Goal: Information Seeking & Learning: Check status

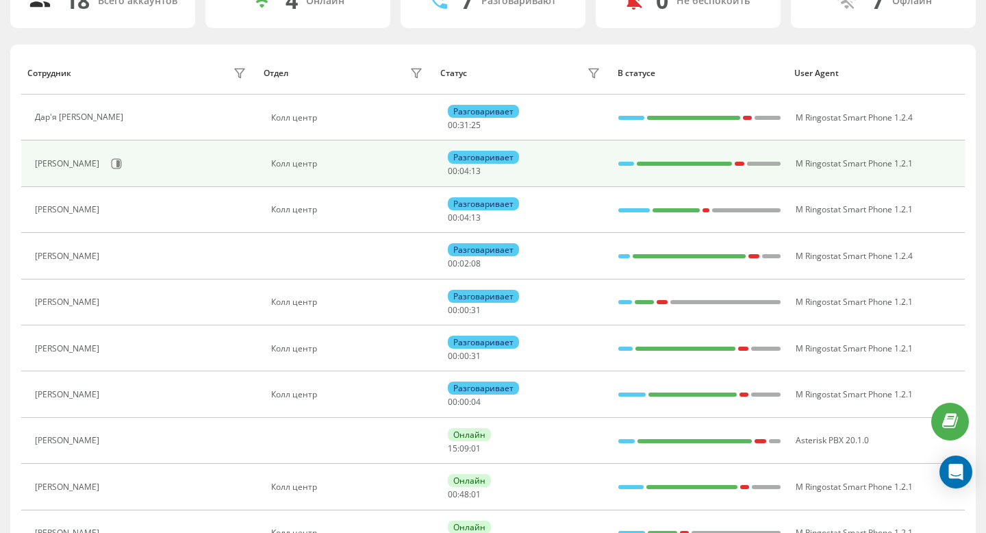
scroll to position [125, 0]
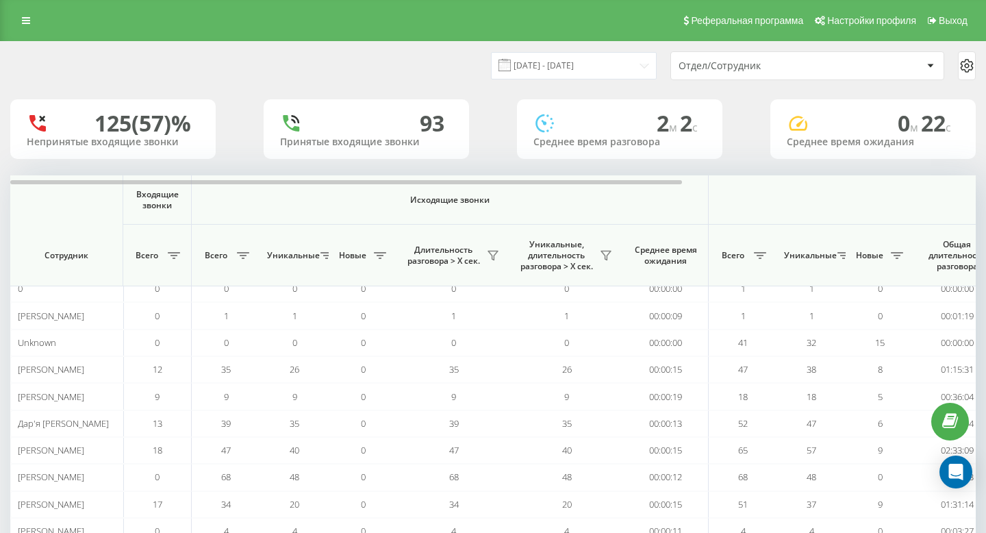
click at [579, 80] on div "21.08.2025 - 21.08.2025 Отдел/Сотрудник" at bounding box center [493, 66] width 985 height 48
click at [576, 71] on input "[DATE] - [DATE]" at bounding box center [574, 65] width 166 height 27
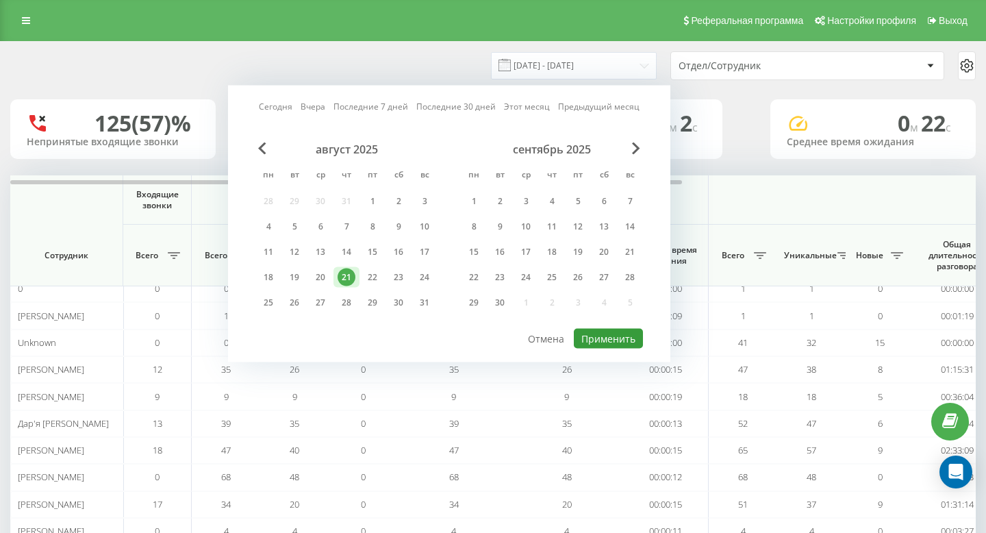
click at [603, 338] on button "Применить" at bounding box center [608, 339] width 69 height 20
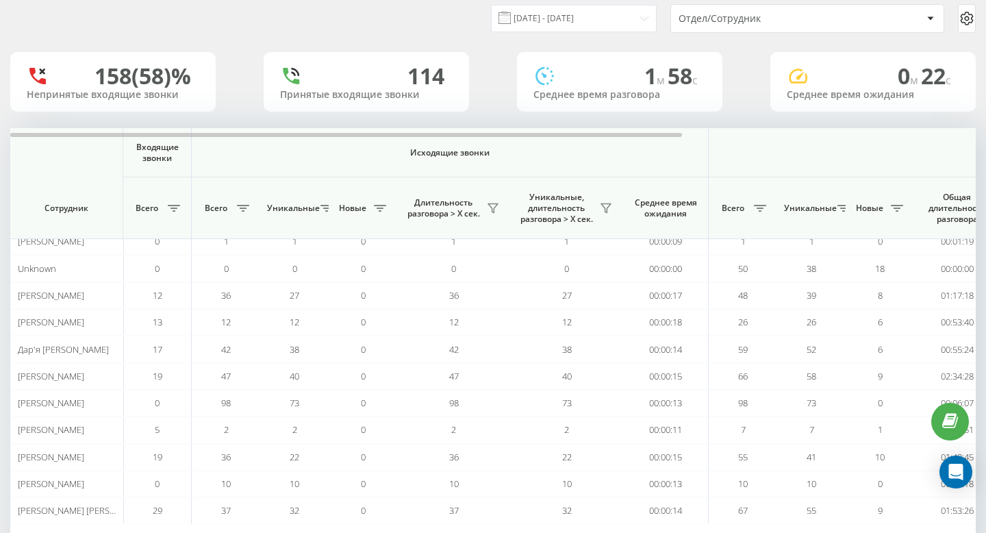
scroll to position [48, 0]
click at [509, 23] on input "[DATE] - [DATE]" at bounding box center [574, 17] width 166 height 27
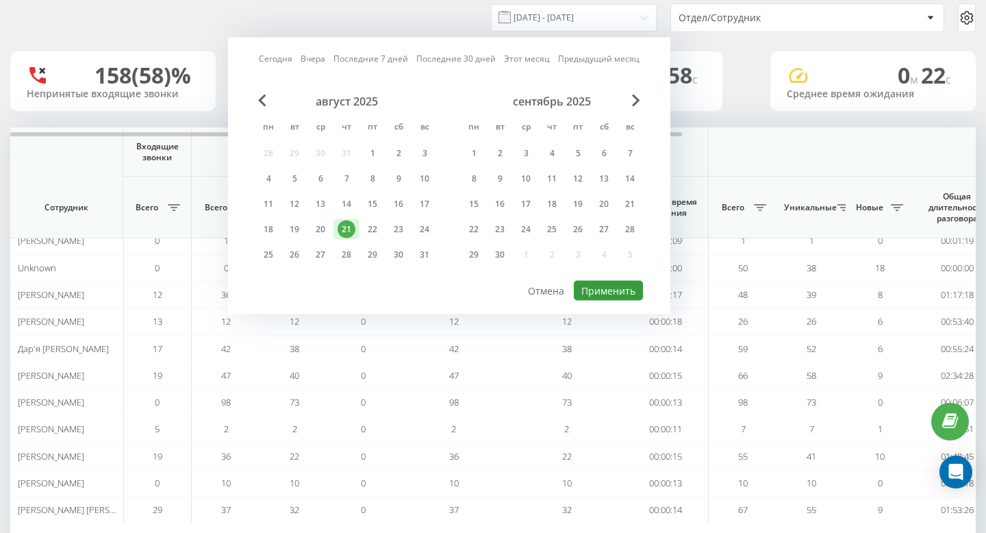
click at [597, 281] on button "Применить" at bounding box center [608, 291] width 69 height 20
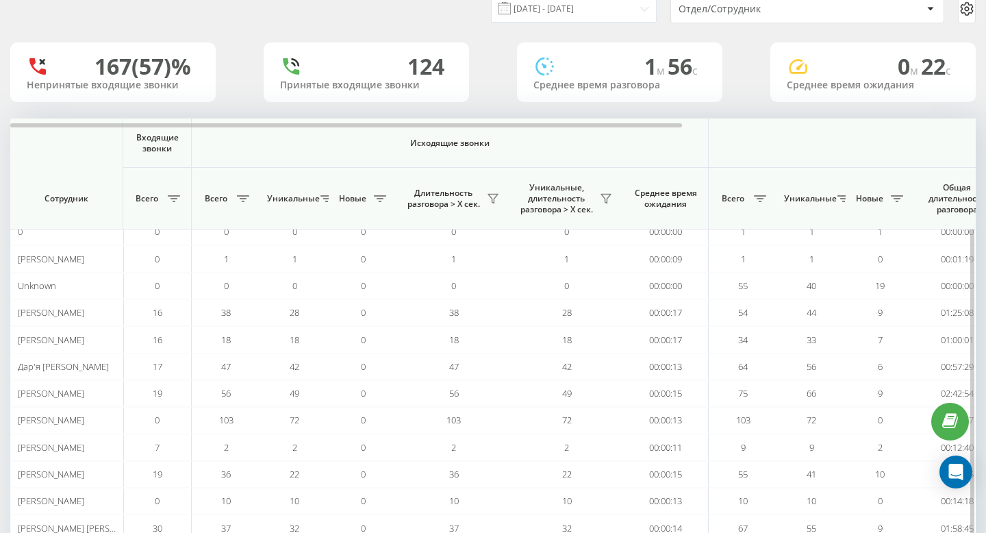
scroll to position [0, 0]
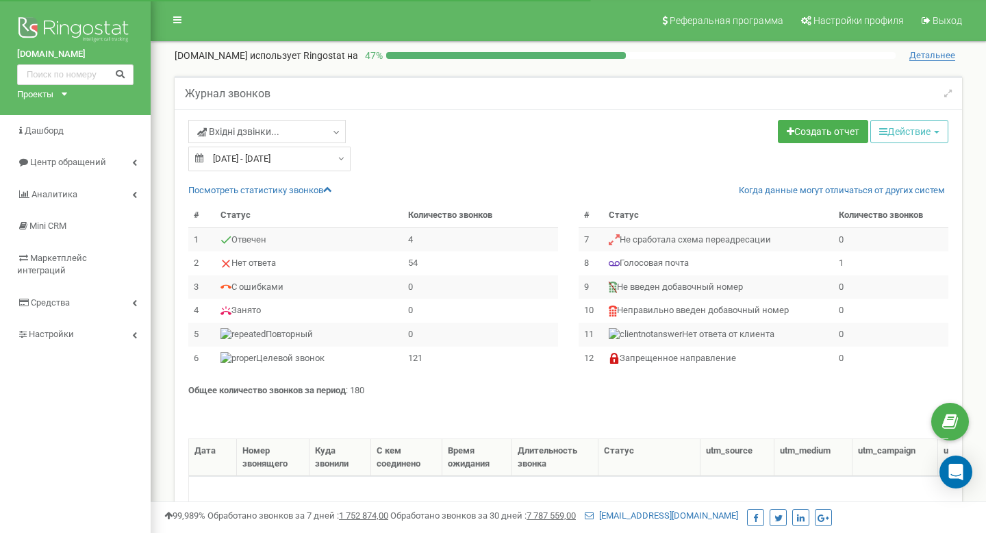
select select "50"
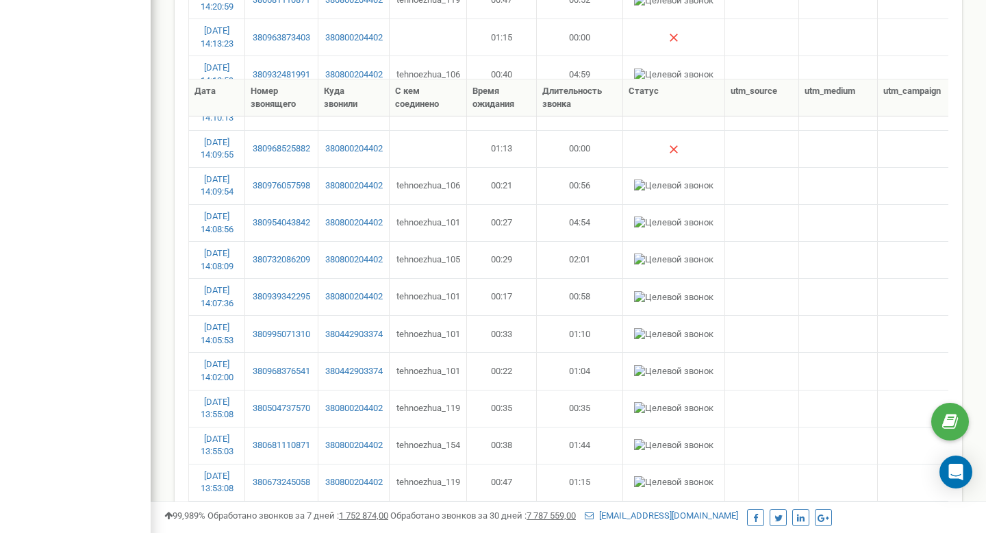
scroll to position [1577, 0]
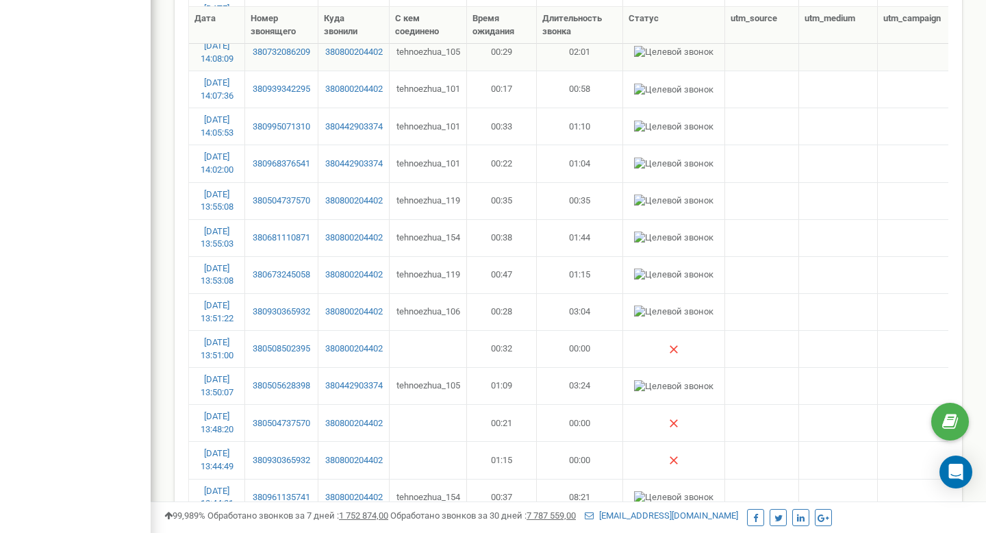
click at [439, 58] on td "tehnoezhua_105" at bounding box center [428, 52] width 77 height 37
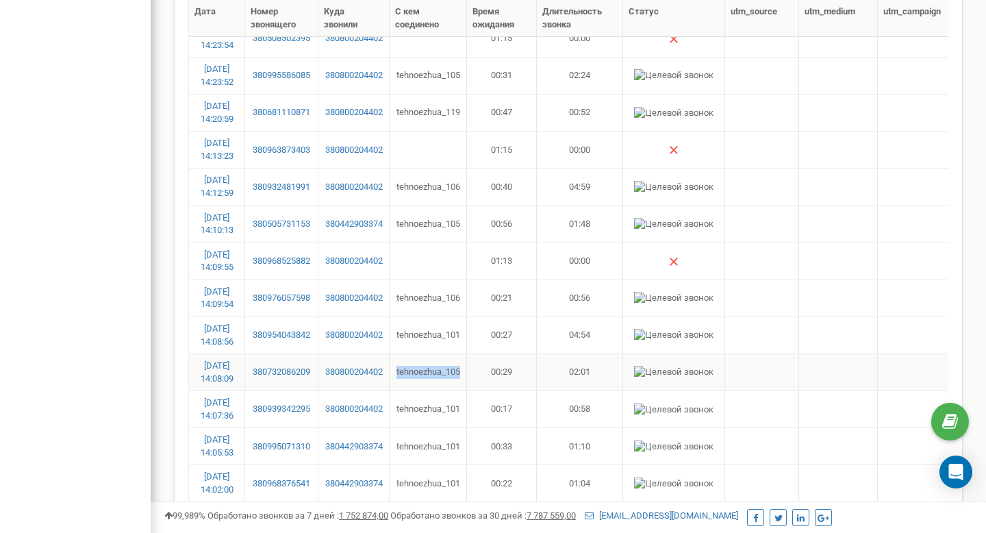
scroll to position [1233, 0]
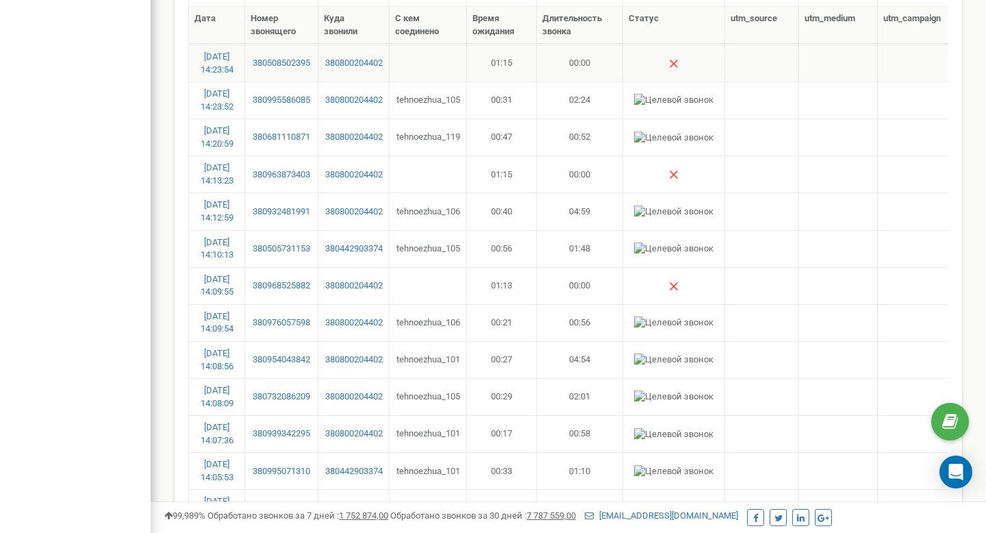
click at [490, 62] on td "01:15" at bounding box center [502, 63] width 70 height 37
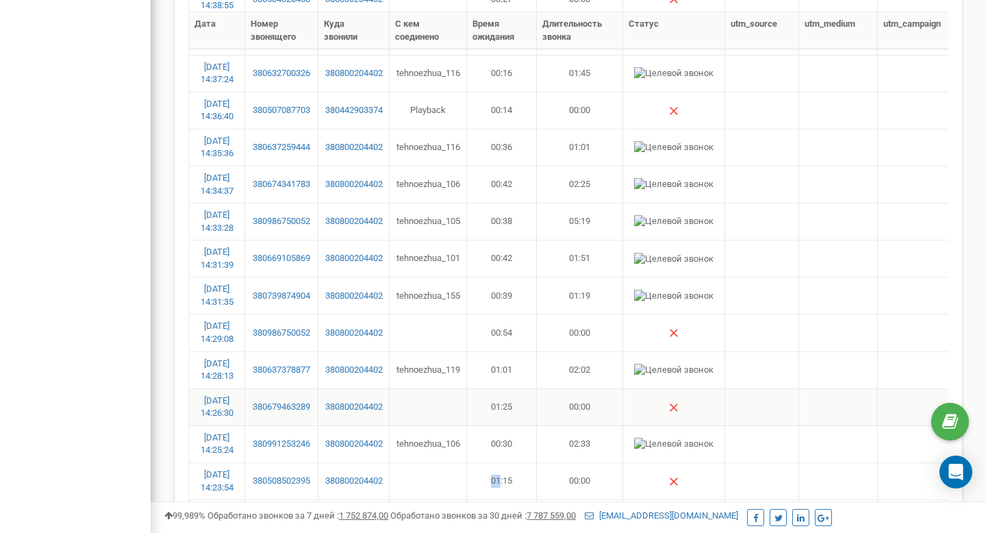
scroll to position [811, 0]
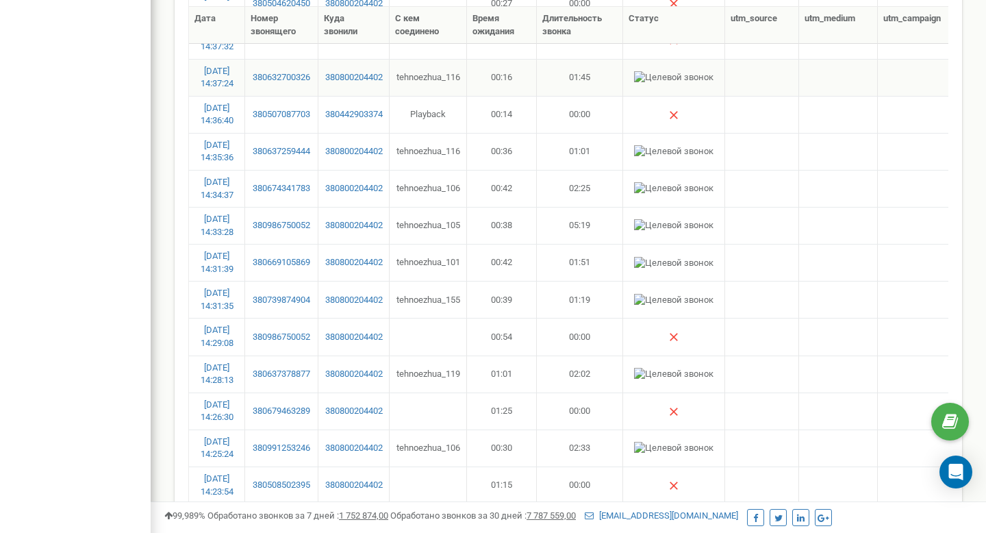
click at [505, 83] on td "00:16" at bounding box center [502, 77] width 70 height 37
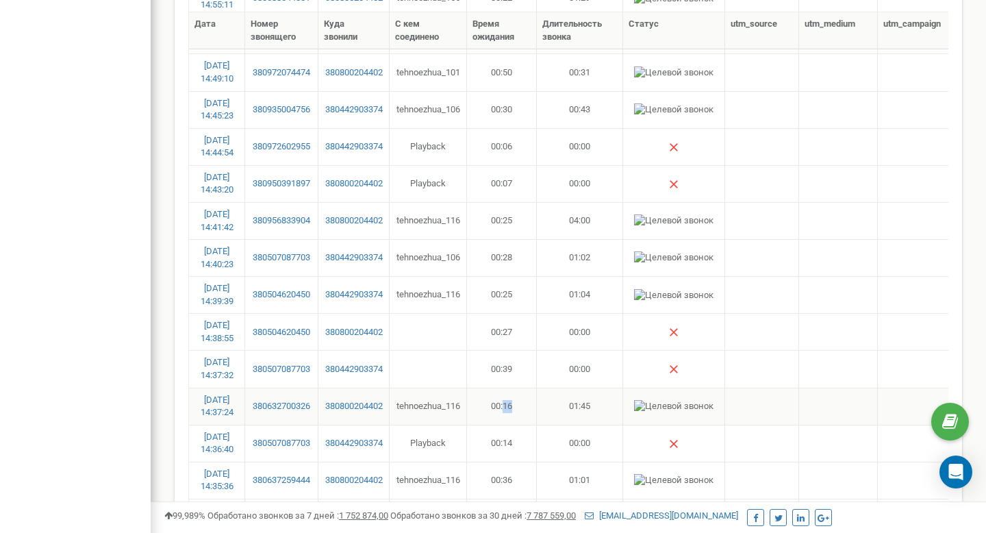
scroll to position [486, 0]
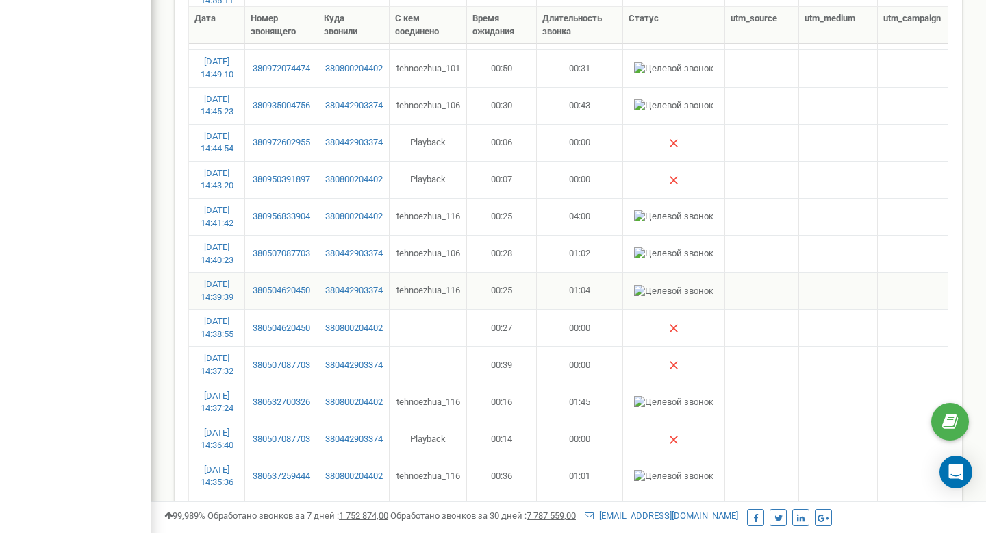
click at [518, 303] on td "00:25" at bounding box center [502, 290] width 70 height 37
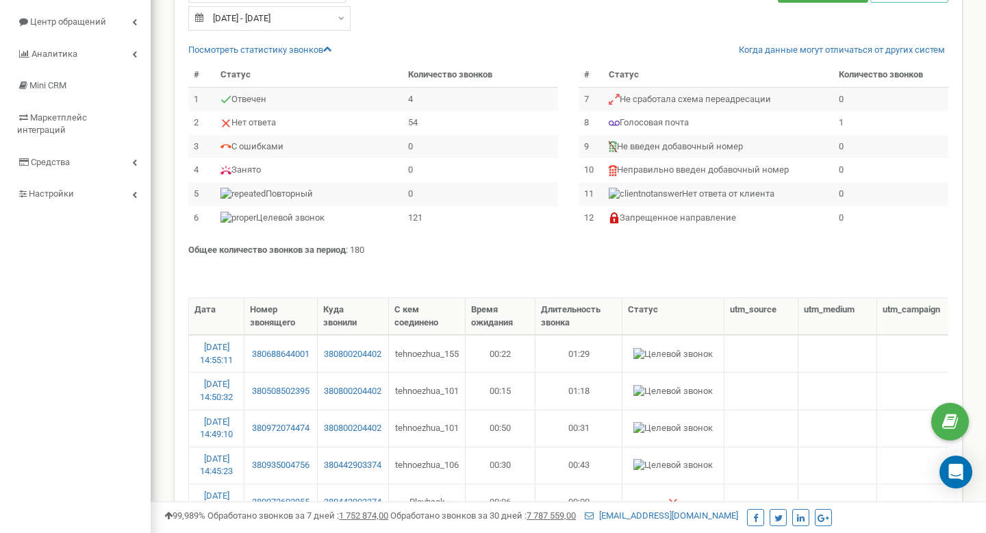
scroll to position [0, 0]
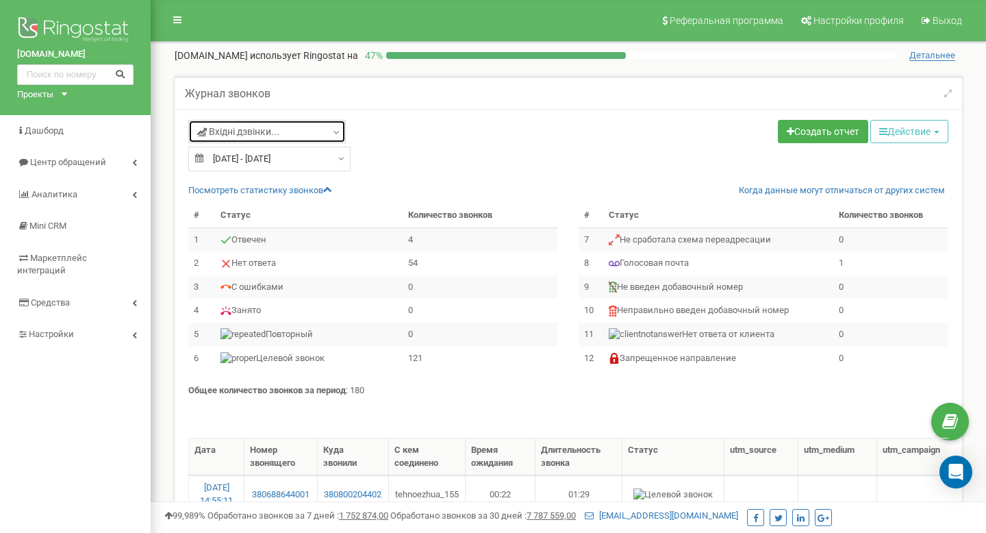
drag, startPoint x: 255, startPoint y: 133, endPoint x: 255, endPoint y: 160, distance: 27.4
click at [255, 133] on span "Вхідні дзвінки..." at bounding box center [238, 132] width 82 height 14
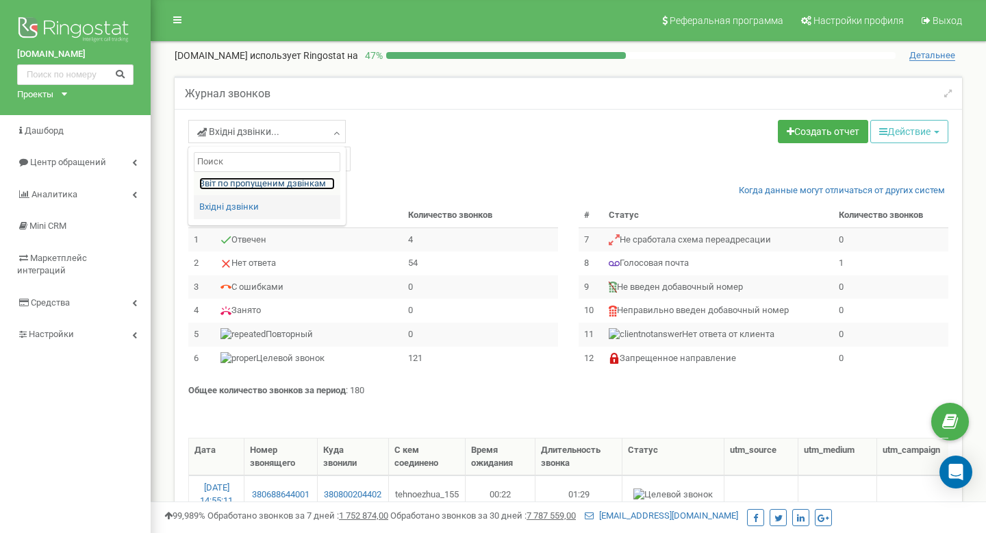
click at [237, 184] on link "Звіт по пропущеним дзвінкам" at bounding box center [267, 183] width 136 height 13
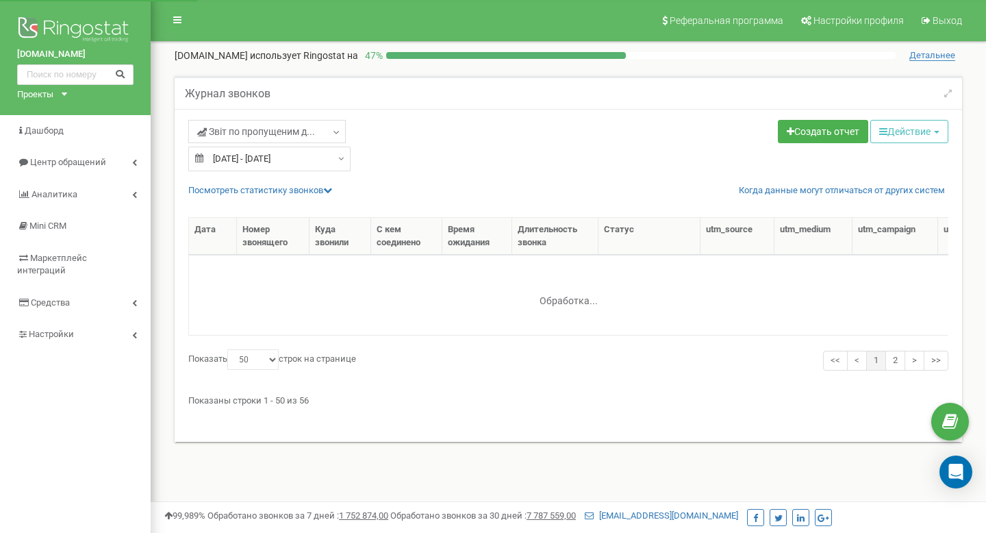
select select "50"
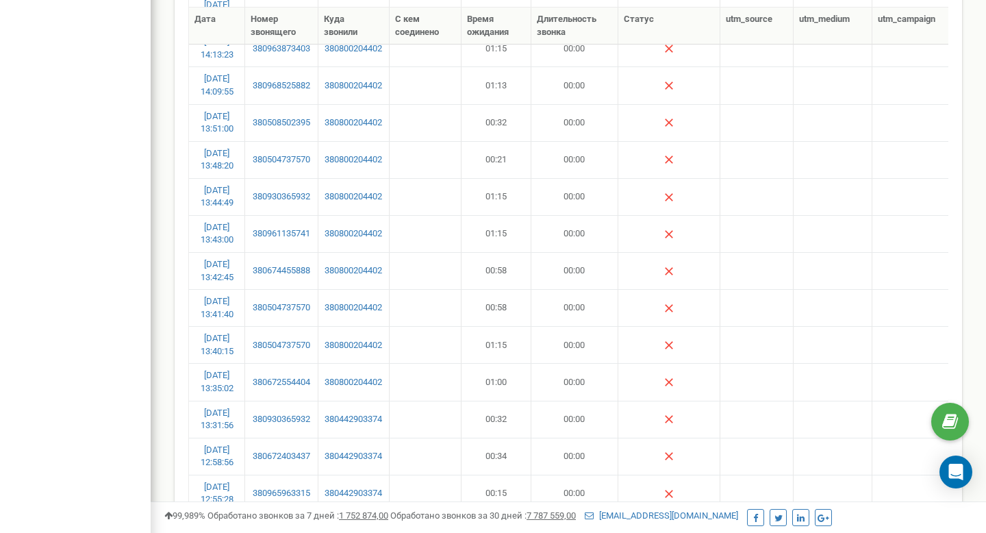
scroll to position [544, 0]
click at [496, 497] on td "00:15" at bounding box center [497, 493] width 70 height 37
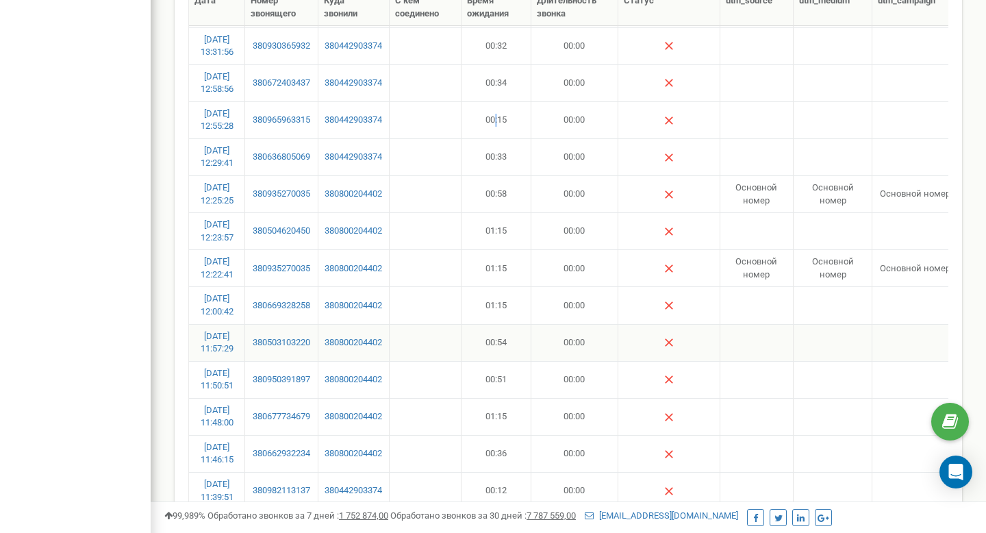
scroll to position [921, 0]
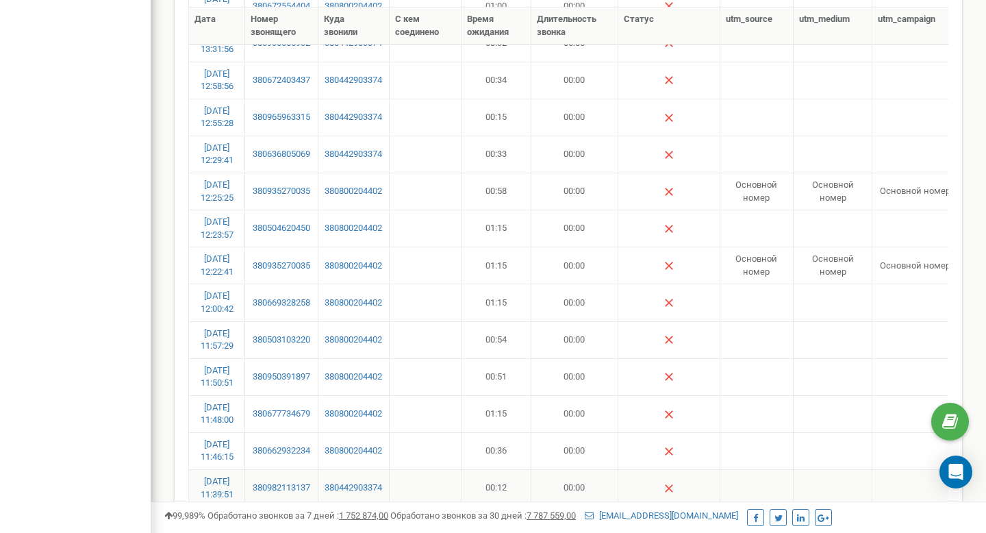
click at [492, 492] on td "00:12" at bounding box center [497, 487] width 70 height 37
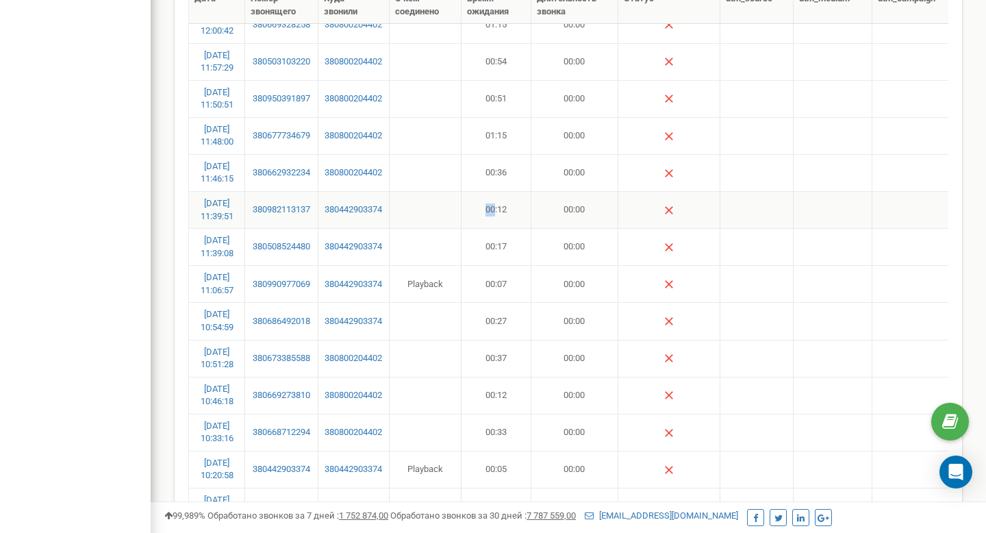
scroll to position [1214, 0]
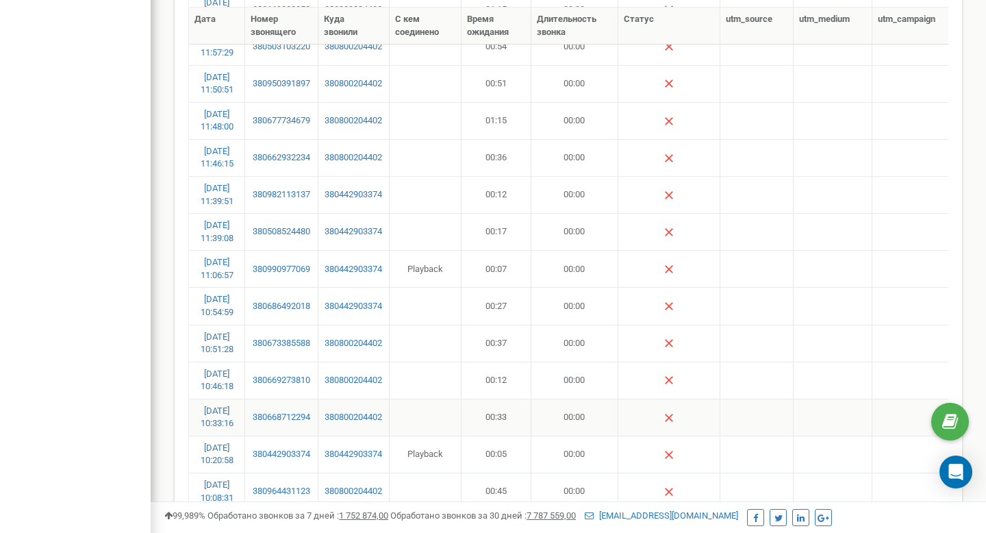
click at [492, 416] on td "00:33" at bounding box center [497, 417] width 70 height 37
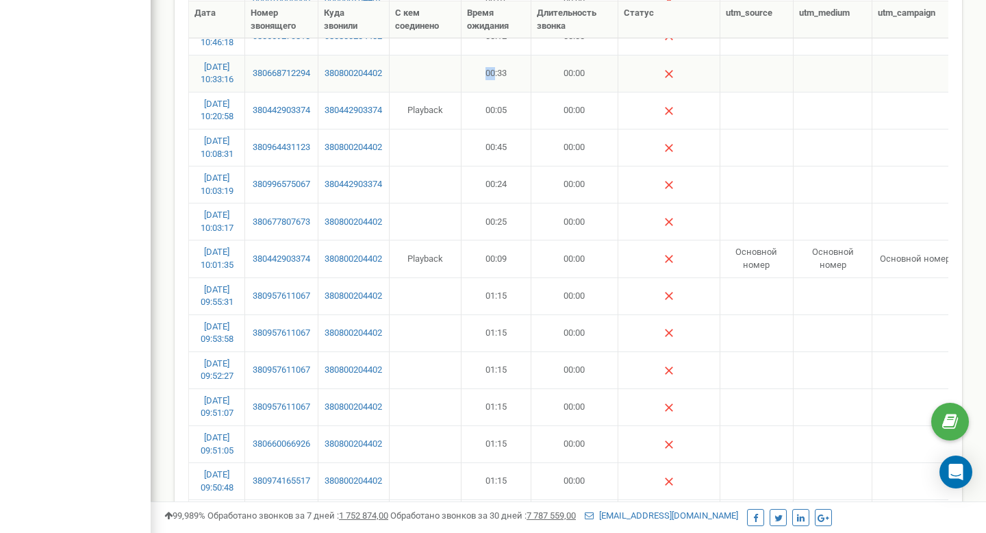
scroll to position [1588, 0]
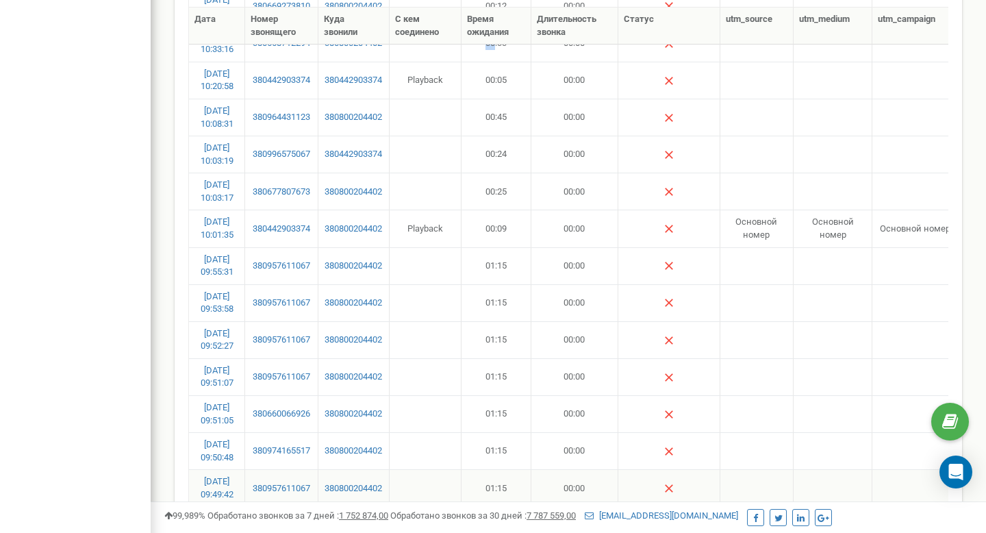
click at [492, 483] on td "01:15" at bounding box center [497, 487] width 70 height 37
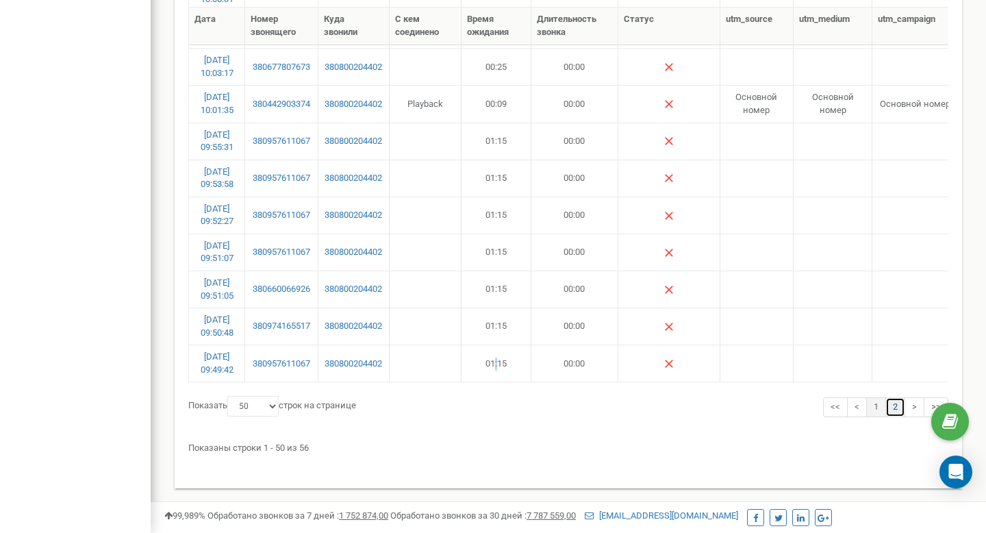
click at [885, 406] on link "2" at bounding box center [895, 407] width 20 height 20
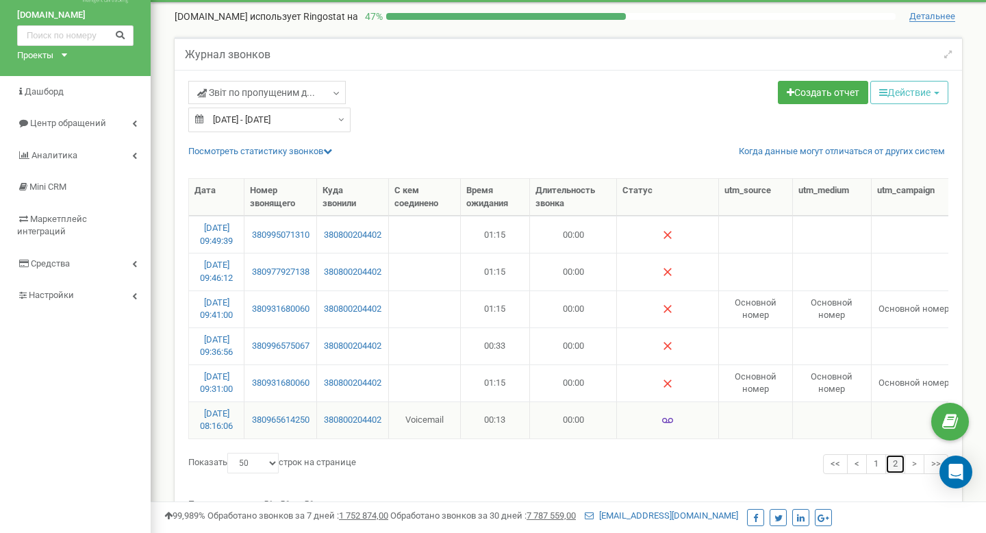
scroll to position [23, 0]
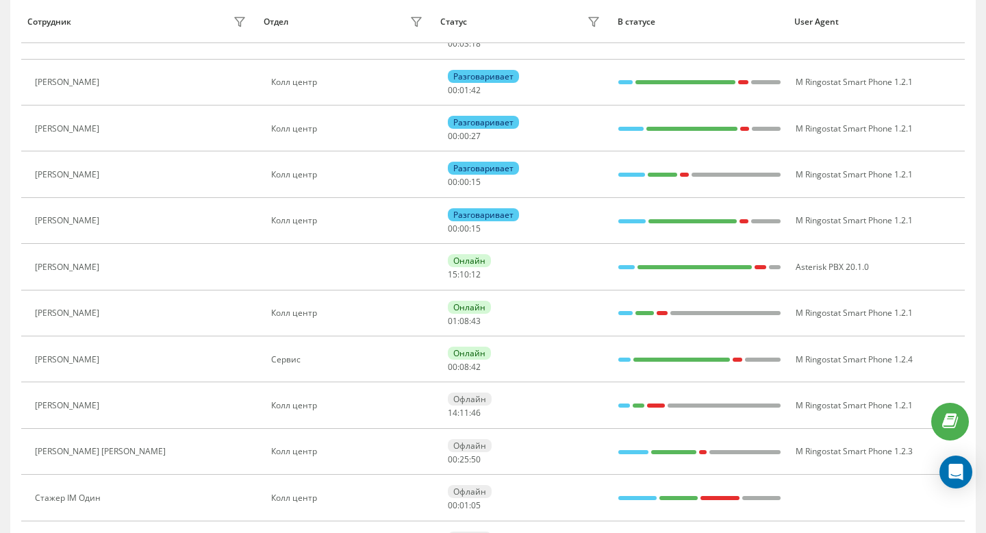
scroll to position [342, 0]
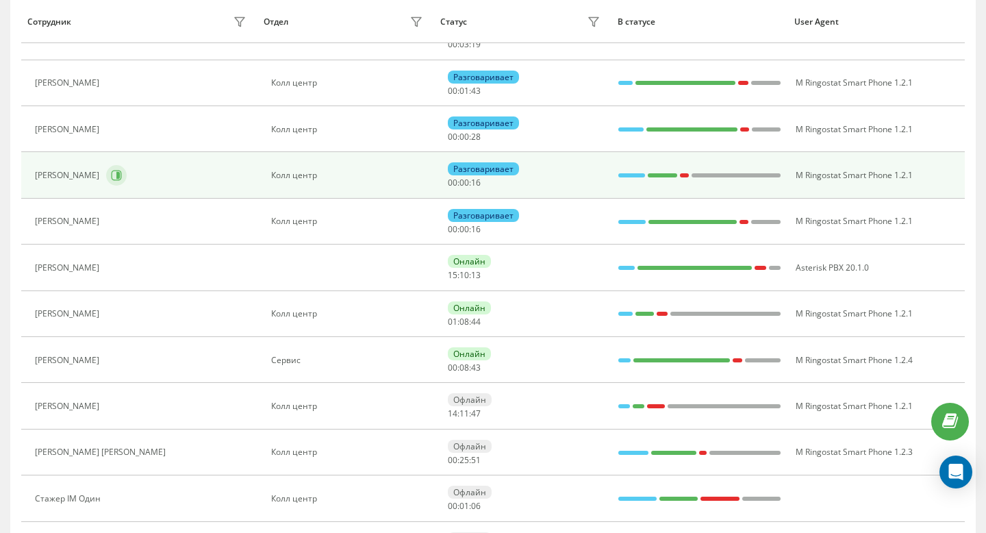
click at [127, 181] on button at bounding box center [116, 175] width 21 height 21
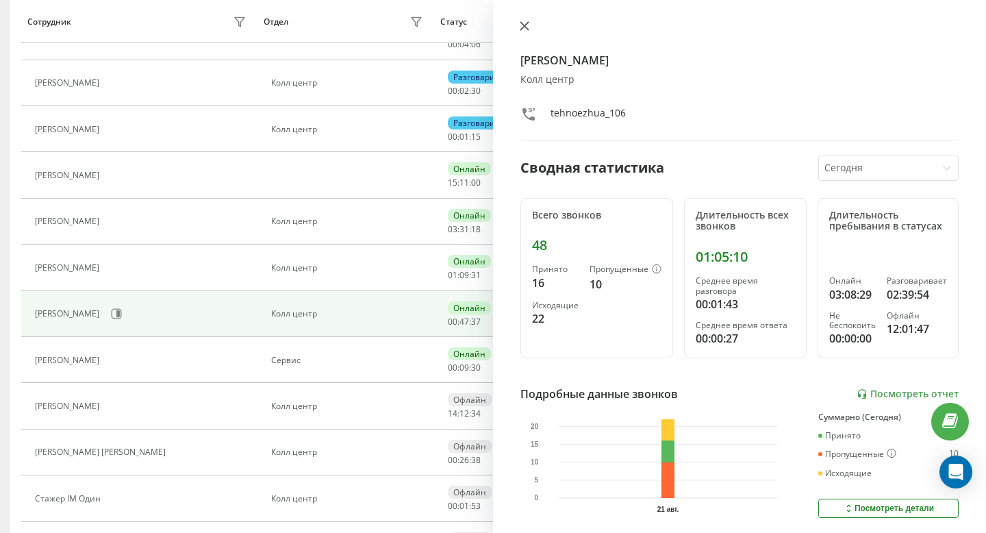
click at [527, 27] on icon at bounding box center [524, 26] width 8 height 8
